Goal: Task Accomplishment & Management: Complete application form

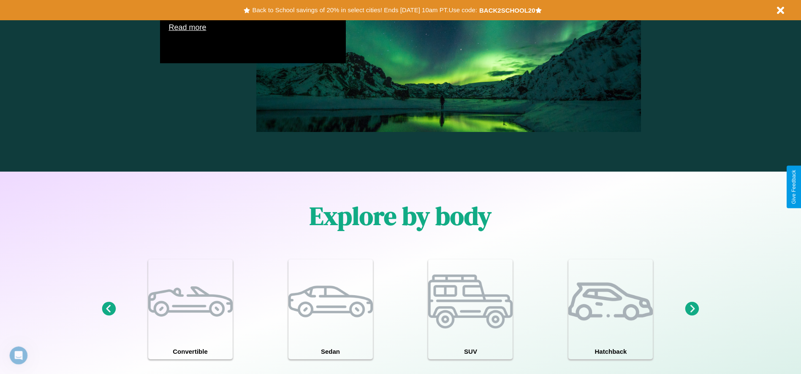
scroll to position [920, 0]
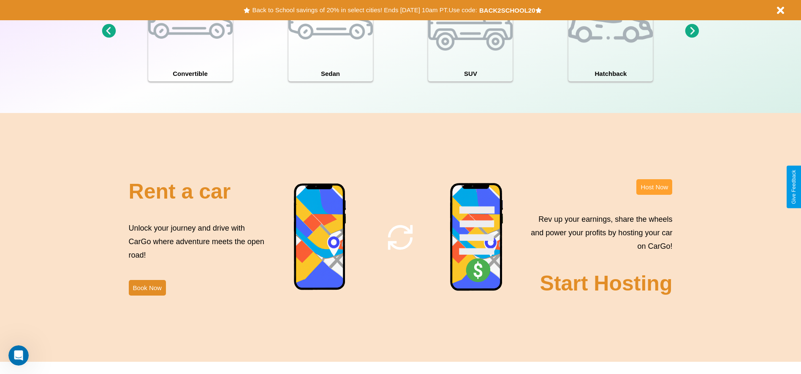
click at [654, 187] on button "Host Now" at bounding box center [654, 187] width 36 height 16
